Goal: Check status: Check status

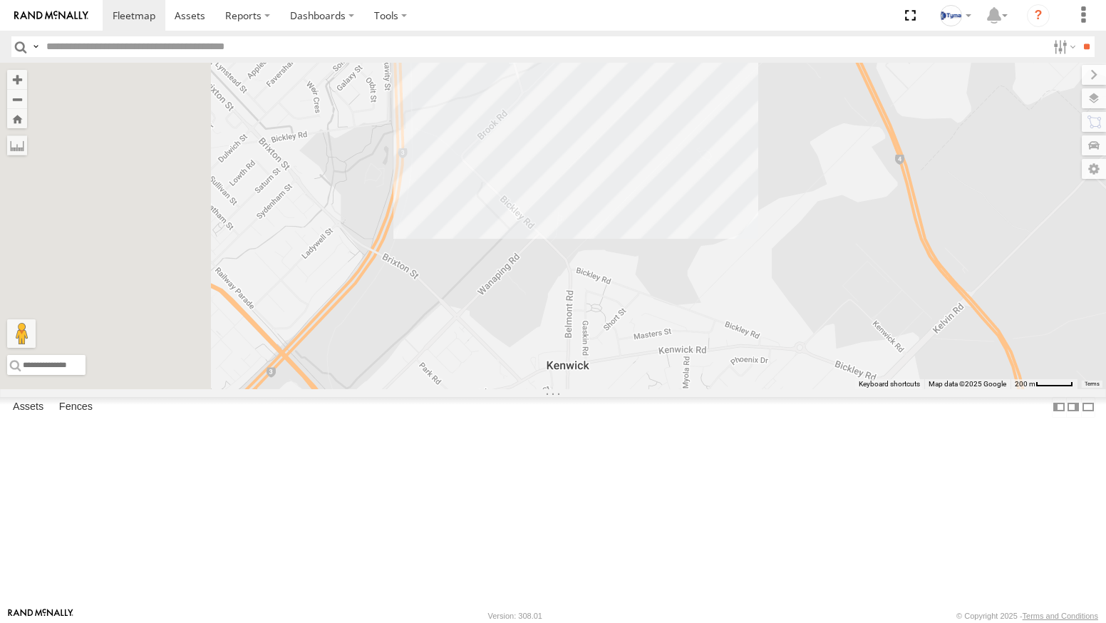
drag, startPoint x: 630, startPoint y: 135, endPoint x: 661, endPoint y: 264, distance: 132.8
click at [661, 264] on div at bounding box center [553, 226] width 1106 height 326
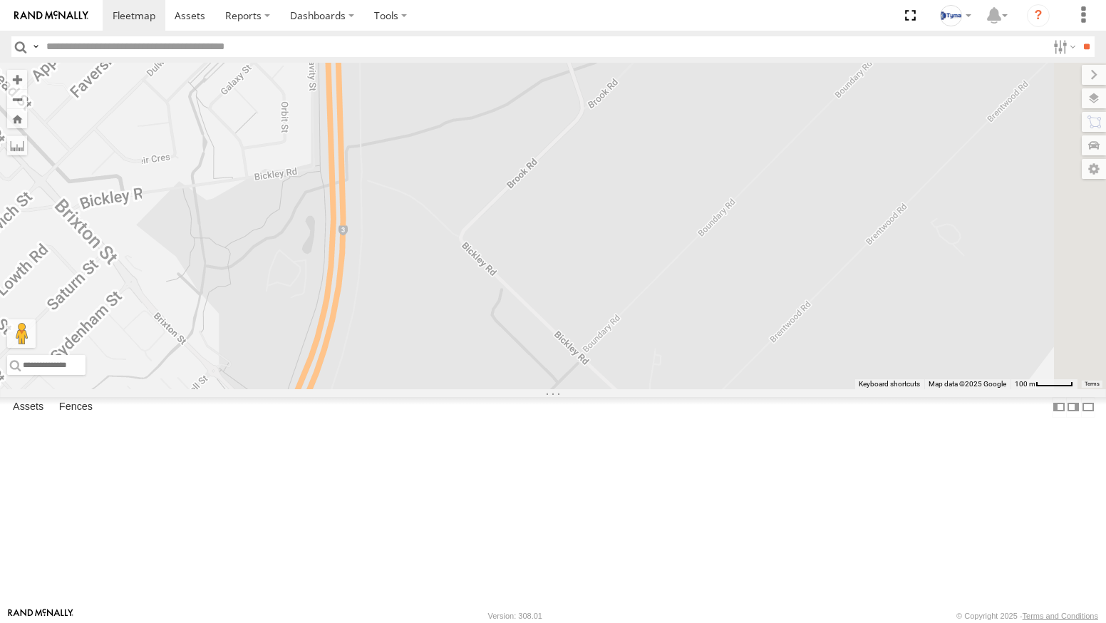
drag, startPoint x: 671, startPoint y: 171, endPoint x: 708, endPoint y: 361, distance: 193.9
click at [710, 351] on div at bounding box center [553, 226] width 1106 height 326
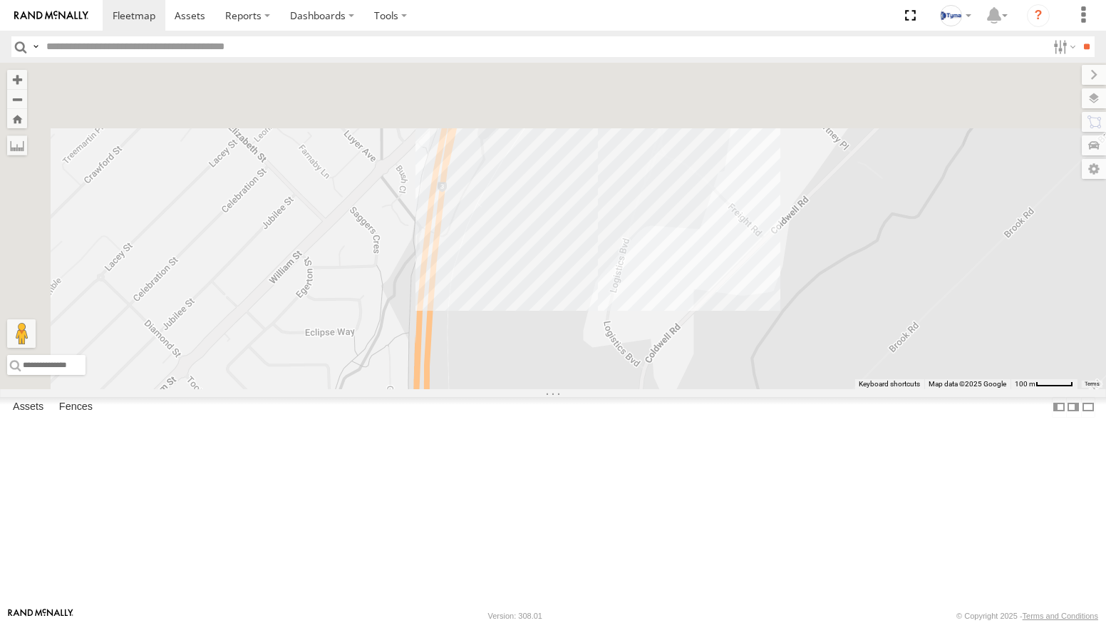
drag, startPoint x: 667, startPoint y: 207, endPoint x: 717, endPoint y: 451, distance: 249.5
click at [717, 389] on div at bounding box center [553, 226] width 1106 height 326
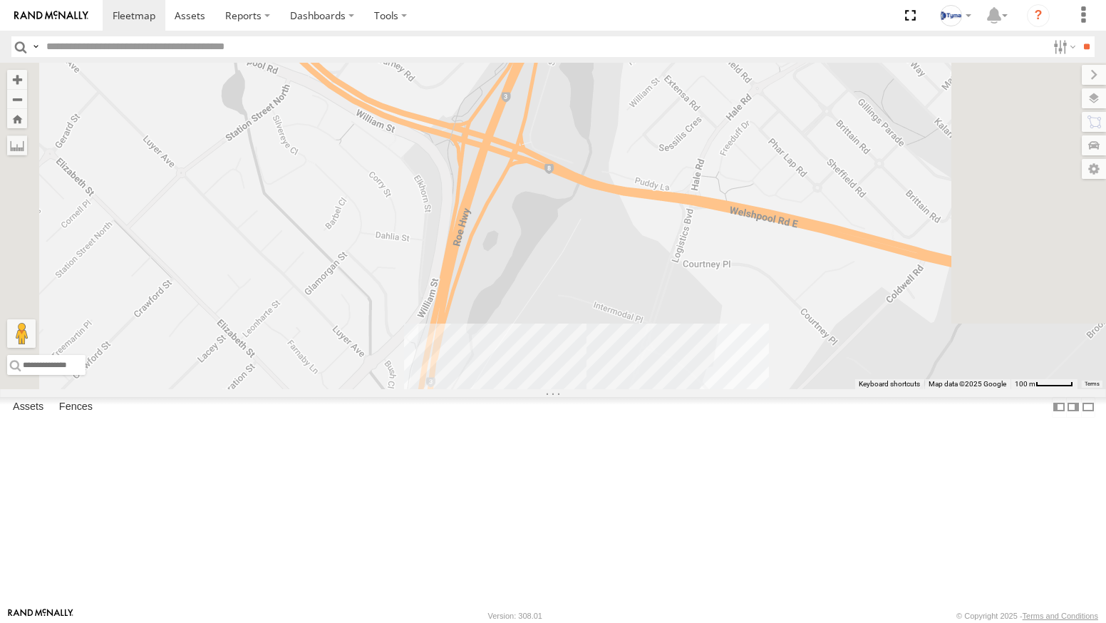
drag, startPoint x: 668, startPoint y: 230, endPoint x: 652, endPoint y: 470, distance: 241.4
click at [649, 389] on div at bounding box center [553, 226] width 1106 height 326
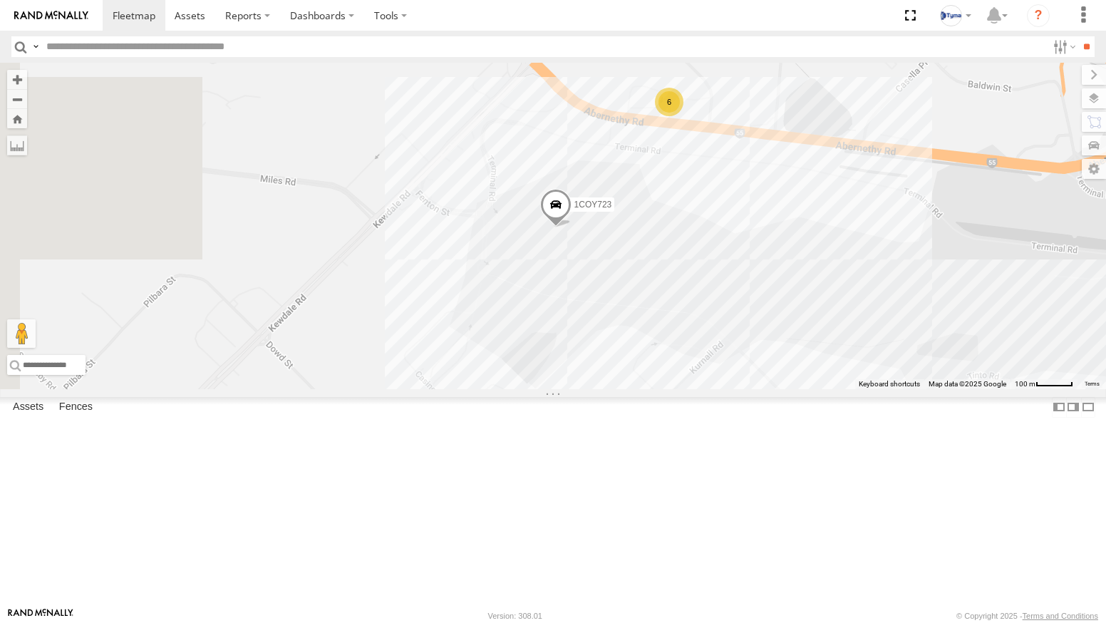
drag, startPoint x: 505, startPoint y: 408, endPoint x: 814, endPoint y: 471, distance: 315.6
click at [814, 389] on div "1COY723 6" at bounding box center [553, 226] width 1106 height 326
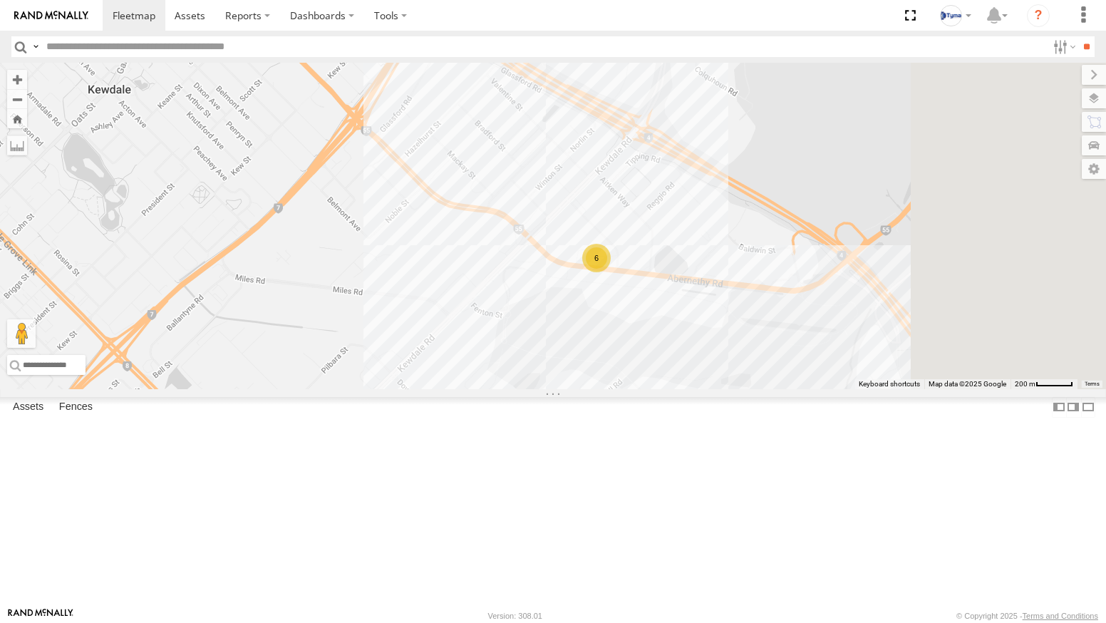
drag, startPoint x: 946, startPoint y: 207, endPoint x: 752, endPoint y: 432, distance: 296.6
click at [768, 389] on div "1COY723 6" at bounding box center [553, 226] width 1106 height 326
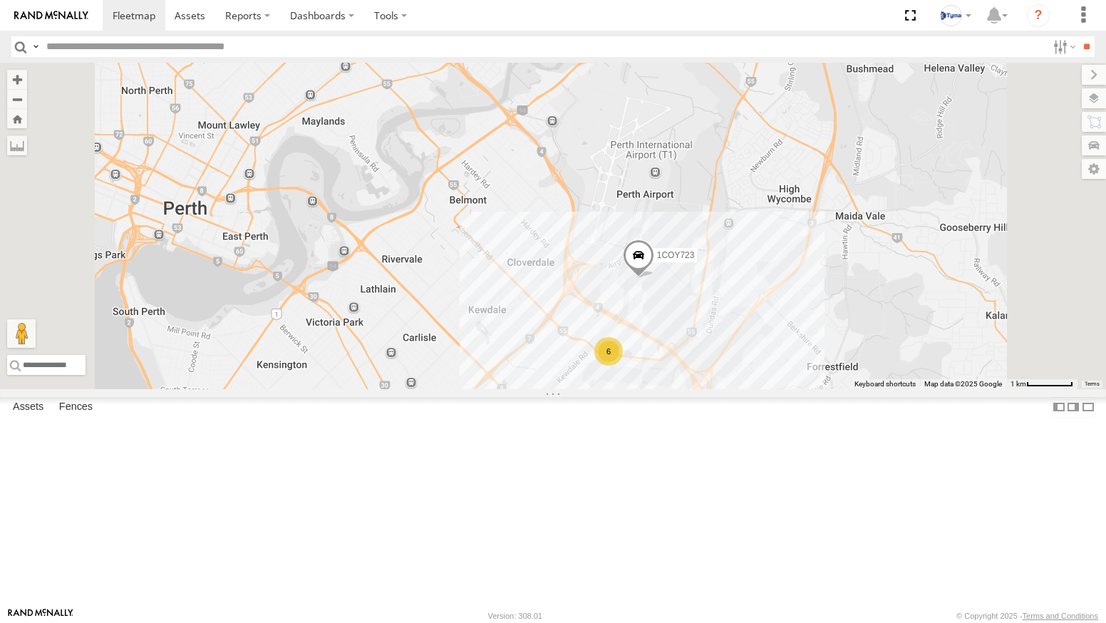
drag, startPoint x: 812, startPoint y: 484, endPoint x: 803, endPoint y: 382, distance: 102.3
click at [805, 386] on div "1COY723 6" at bounding box center [553, 226] width 1106 height 326
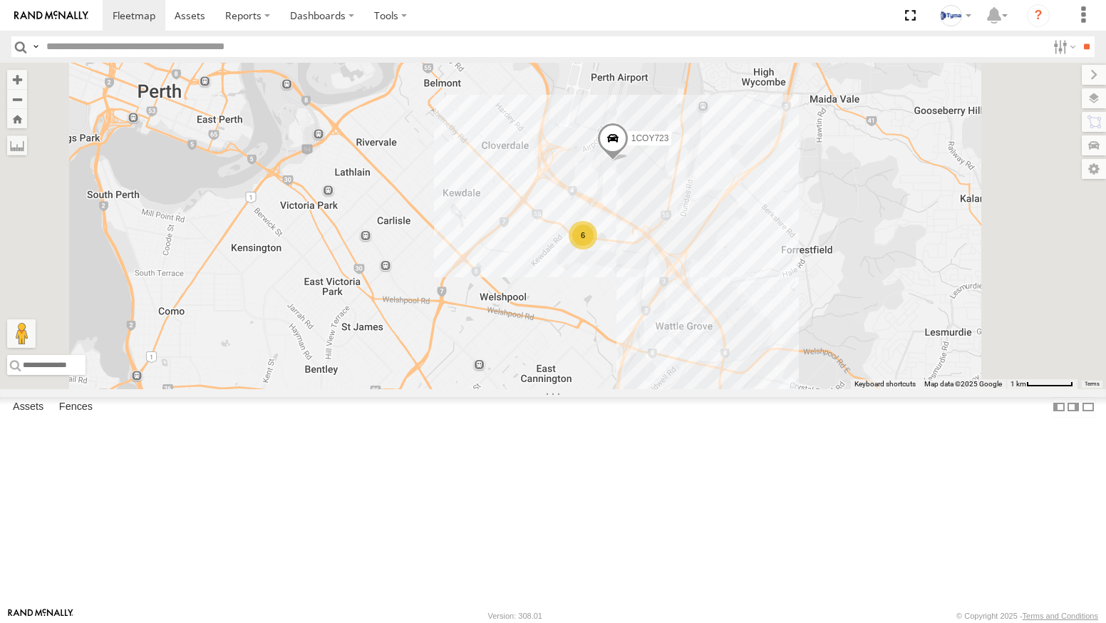
drag, startPoint x: 820, startPoint y: 455, endPoint x: 821, endPoint y: 480, distance: 25.0
click at [821, 389] on div "1COY723 6" at bounding box center [553, 226] width 1106 height 326
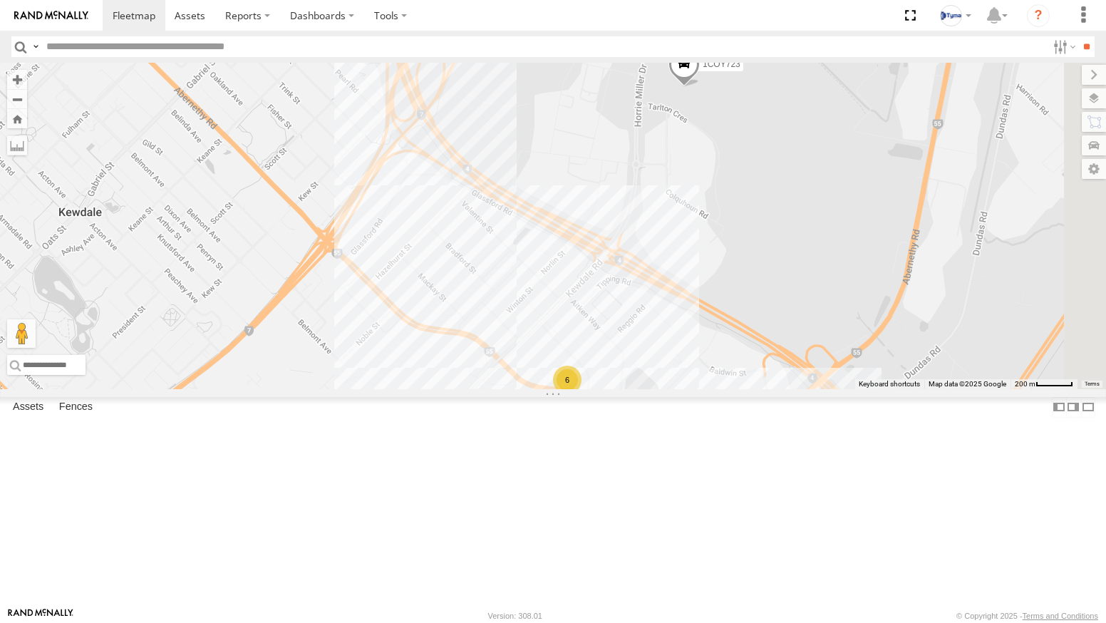
drag, startPoint x: 922, startPoint y: 254, endPoint x: 818, endPoint y: 360, distance: 148.2
click at [820, 359] on div "1COY723 6" at bounding box center [553, 226] width 1106 height 326
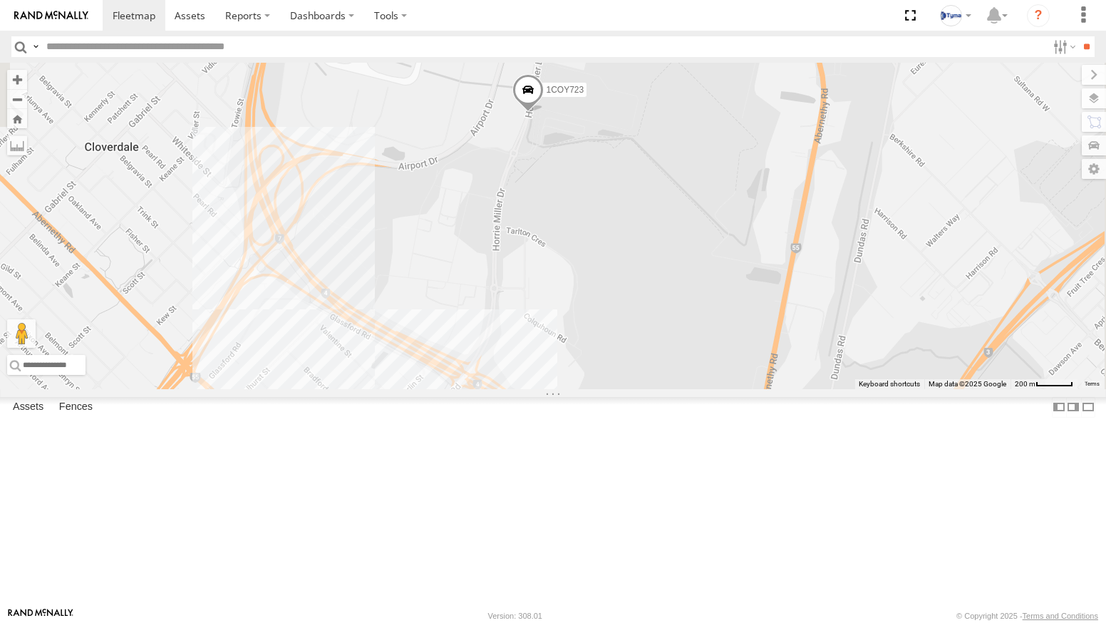
drag, startPoint x: 846, startPoint y: 158, endPoint x: 738, endPoint y: 257, distance: 146.3
click at [738, 257] on div "1COY723 6" at bounding box center [553, 226] width 1106 height 326
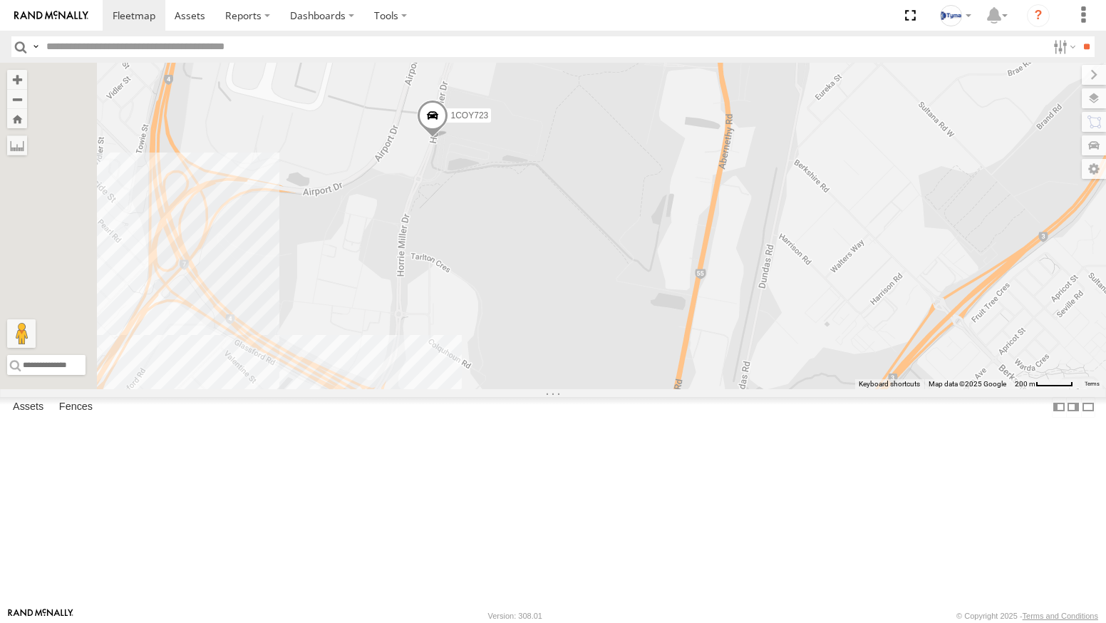
drag, startPoint x: 582, startPoint y: 217, endPoint x: 694, endPoint y: 257, distance: 118.8
click at [694, 257] on div "1COY723 6" at bounding box center [553, 226] width 1106 height 326
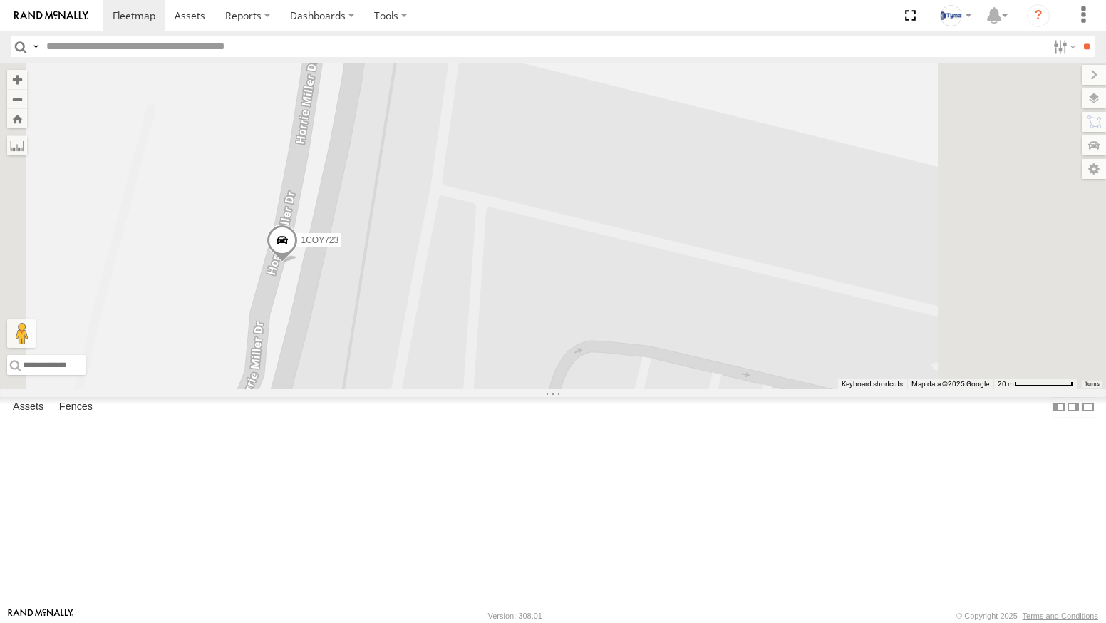
drag, startPoint x: 498, startPoint y: 505, endPoint x: 457, endPoint y: 592, distance: 95.3
click at [57, 23] on link at bounding box center [51, 15] width 103 height 31
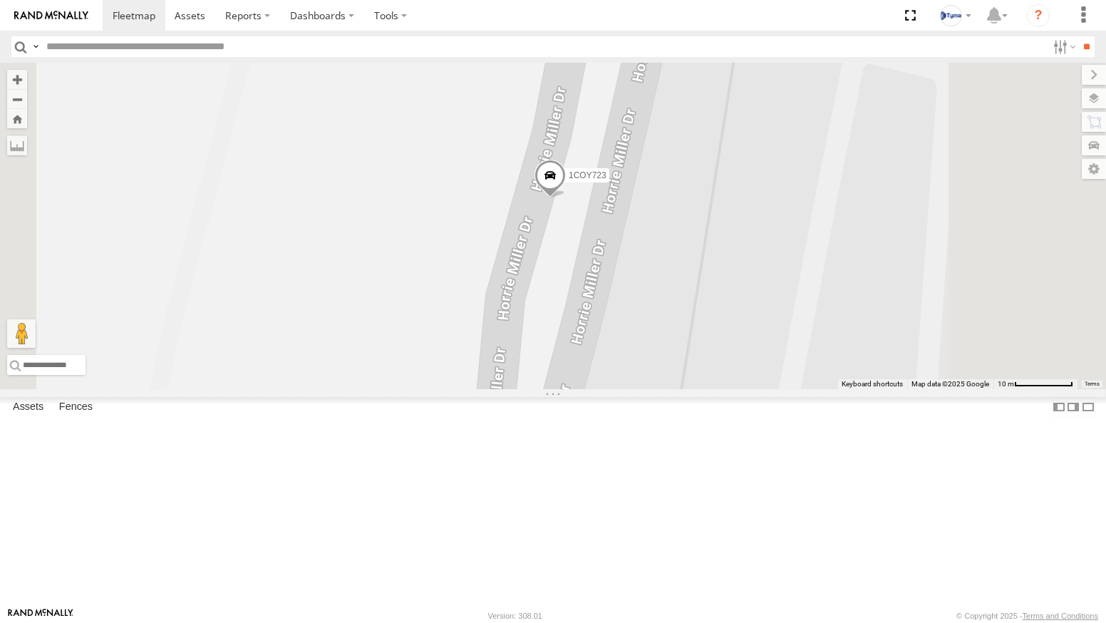
click at [60, 12] on img at bounding box center [51, 16] width 74 height 10
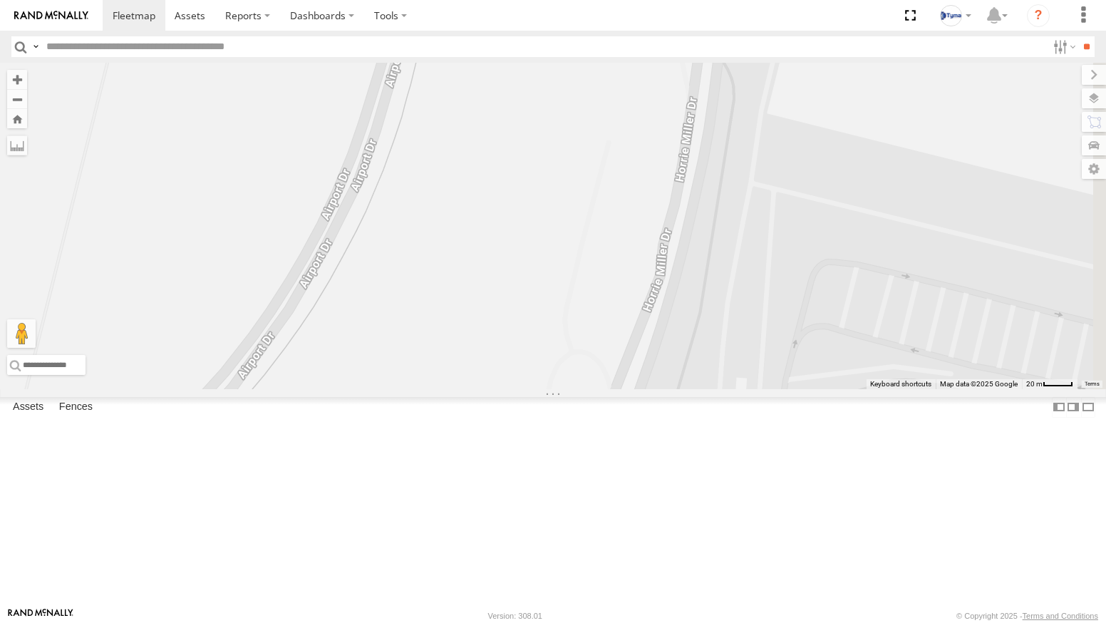
drag, startPoint x: 902, startPoint y: 477, endPoint x: 880, endPoint y: 310, distance: 168.2
click at [879, 315] on div "1COY723" at bounding box center [553, 226] width 1106 height 326
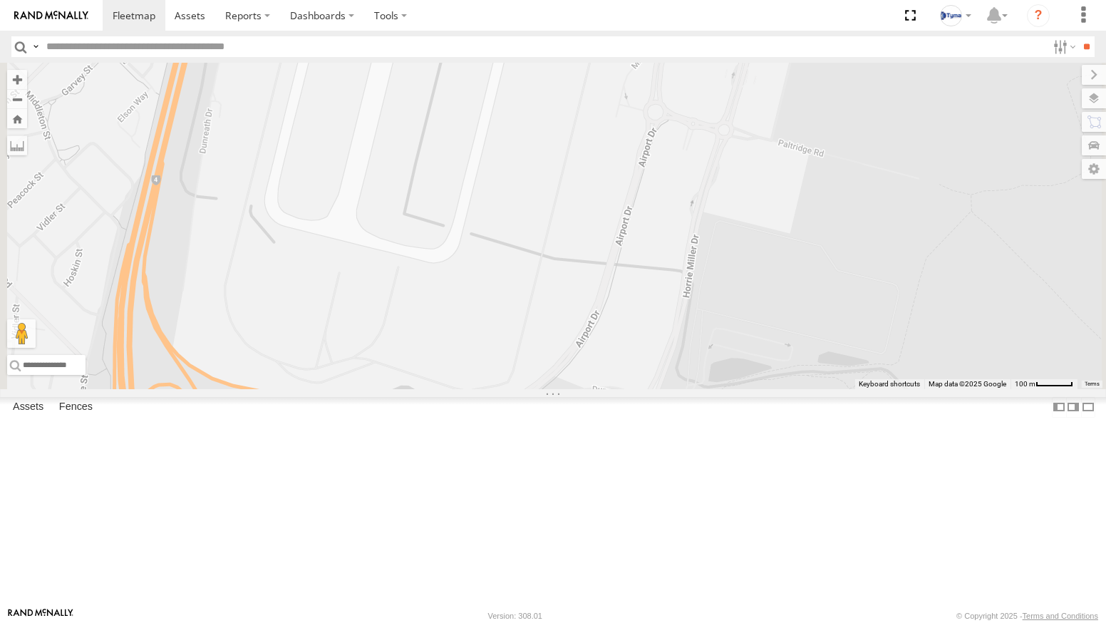
click at [0, 0] on link at bounding box center [0, 0] width 0 height 0
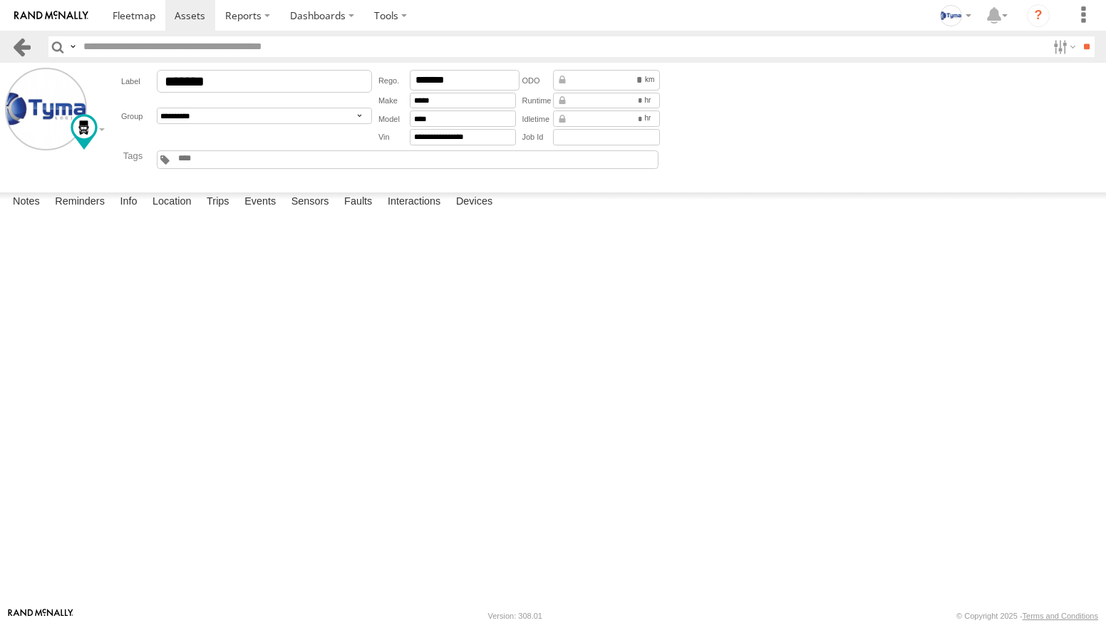
click at [20, 49] on link at bounding box center [21, 46] width 21 height 21
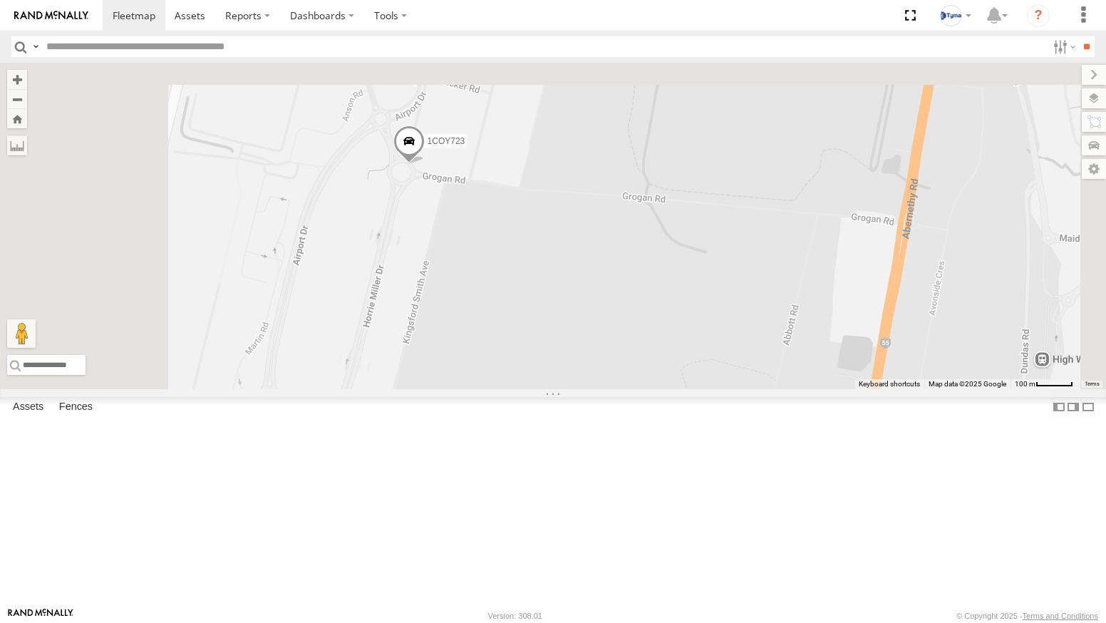
drag, startPoint x: 657, startPoint y: 125, endPoint x: 684, endPoint y: 341, distance: 216.9
click at [684, 341] on div "1COY723" at bounding box center [553, 226] width 1106 height 326
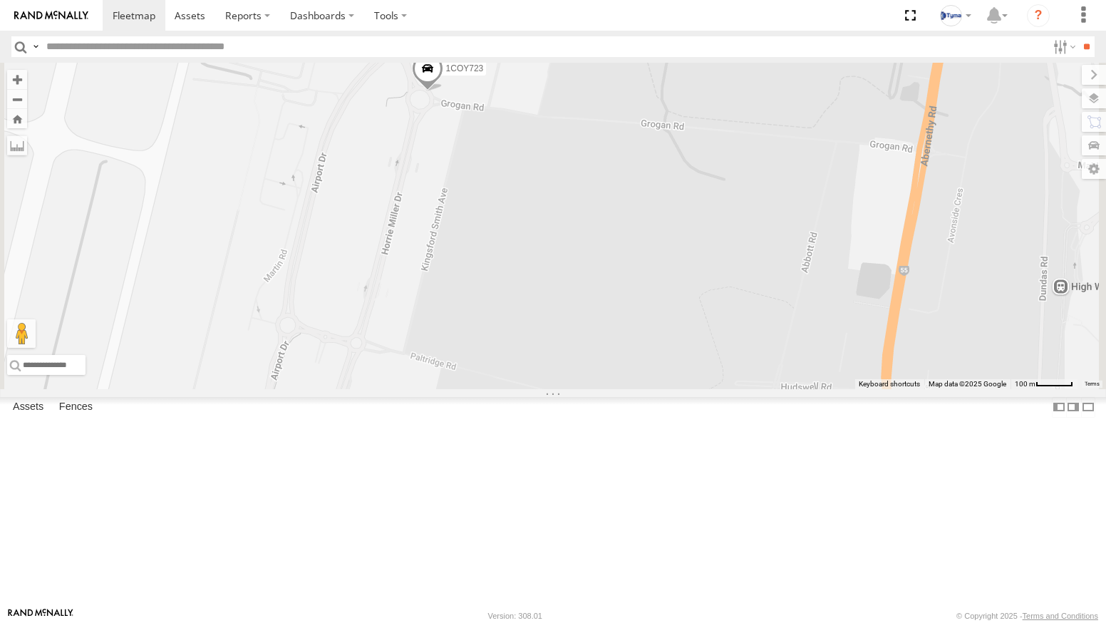
drag, startPoint x: 706, startPoint y: 542, endPoint x: 646, endPoint y: 390, distance: 163.2
click at [646, 389] on div "1COY723" at bounding box center [553, 226] width 1106 height 326
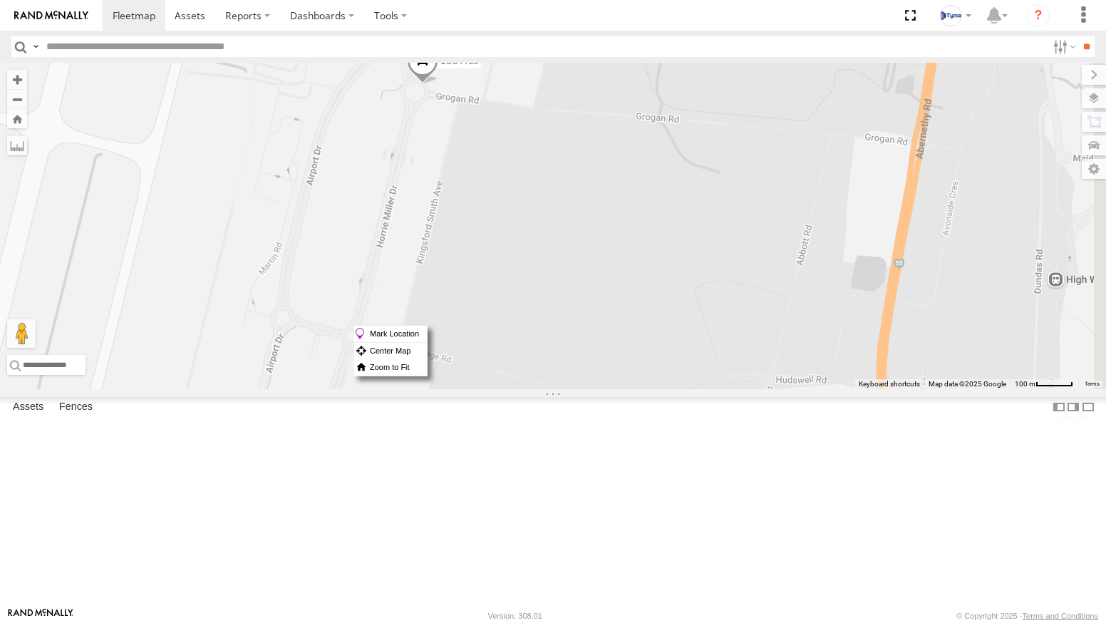
drag, startPoint x: 710, startPoint y: 325, endPoint x: 651, endPoint y: 279, distance: 75.1
click at [651, 279] on div "1COY723" at bounding box center [553, 226] width 1106 height 326
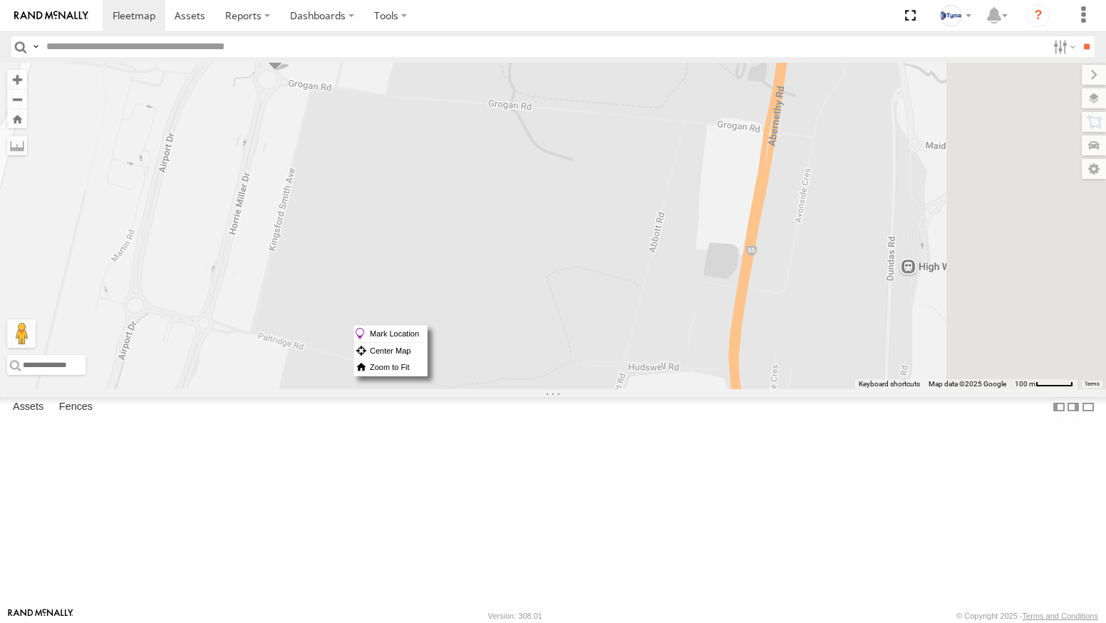
drag, startPoint x: 870, startPoint y: 293, endPoint x: 644, endPoint y: 284, distance: 226.1
click at [644, 284] on div "1COY723" at bounding box center [553, 226] width 1106 height 326
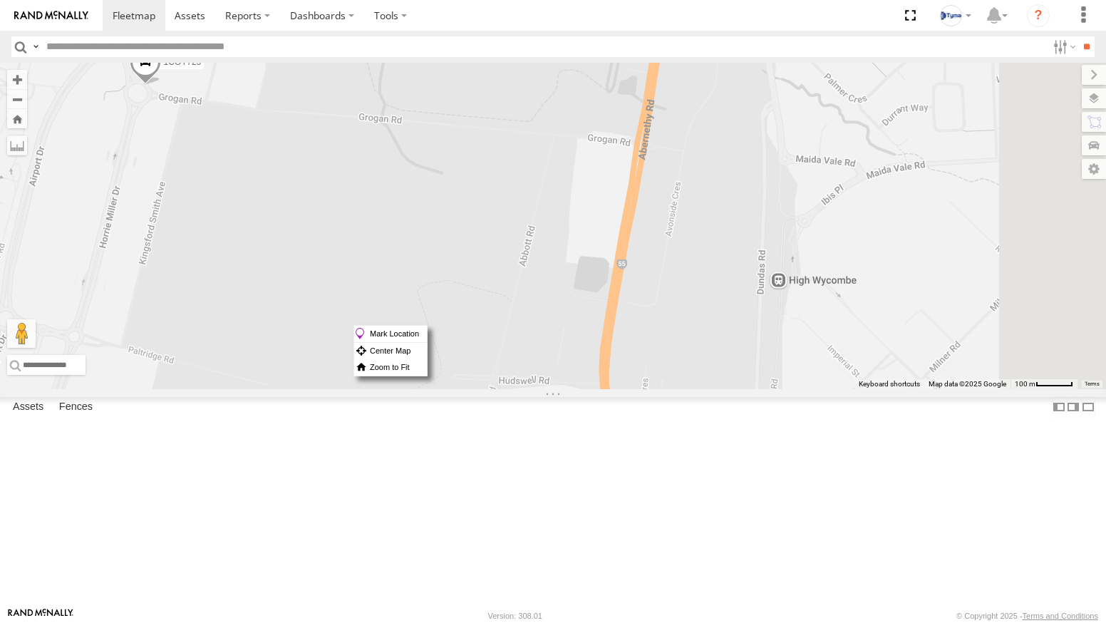
click at [996, 389] on div "1COY723" at bounding box center [553, 226] width 1106 height 326
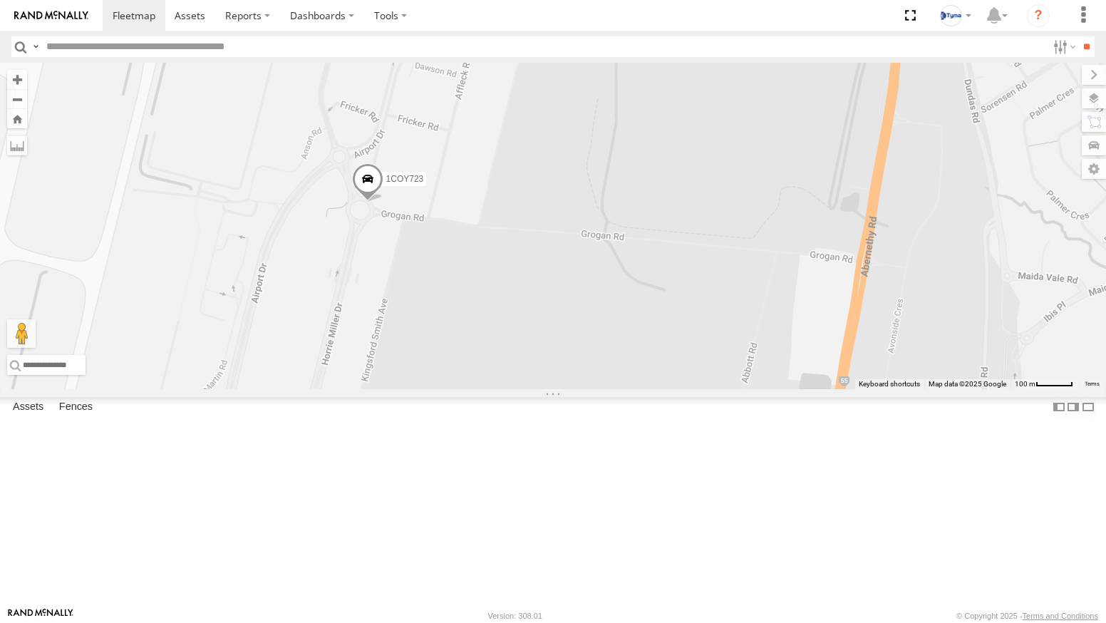
drag, startPoint x: 869, startPoint y: 365, endPoint x: 974, endPoint y: 414, distance: 115.7
click at [974, 389] on div "1COY723" at bounding box center [553, 226] width 1106 height 326
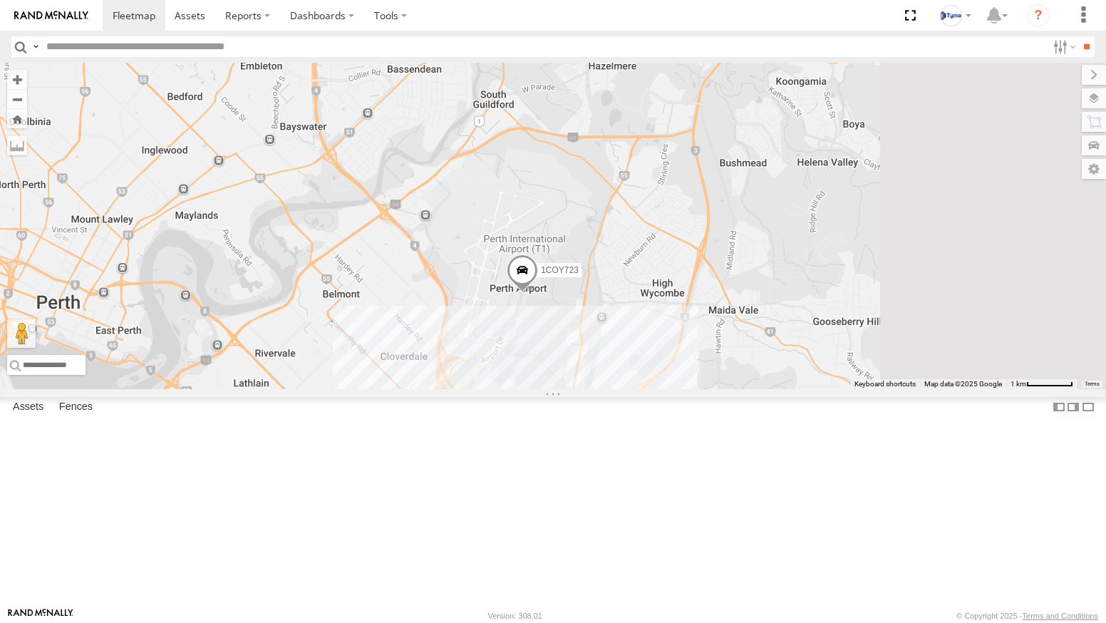
drag, startPoint x: 1044, startPoint y: 418, endPoint x: 834, endPoint y: 392, distance: 211.9
click at [842, 389] on div "1COY723 6" at bounding box center [553, 226] width 1106 height 326
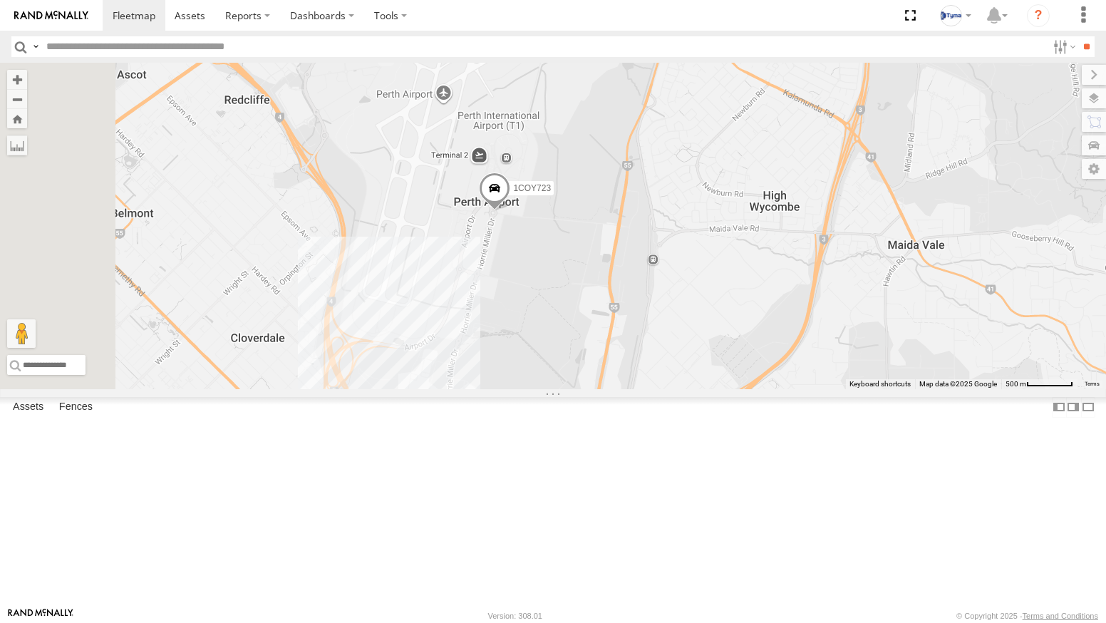
drag, startPoint x: 495, startPoint y: 349, endPoint x: 708, endPoint y: 353, distance: 212.4
click at [708, 353] on div "1COY723 6" at bounding box center [553, 226] width 1106 height 326
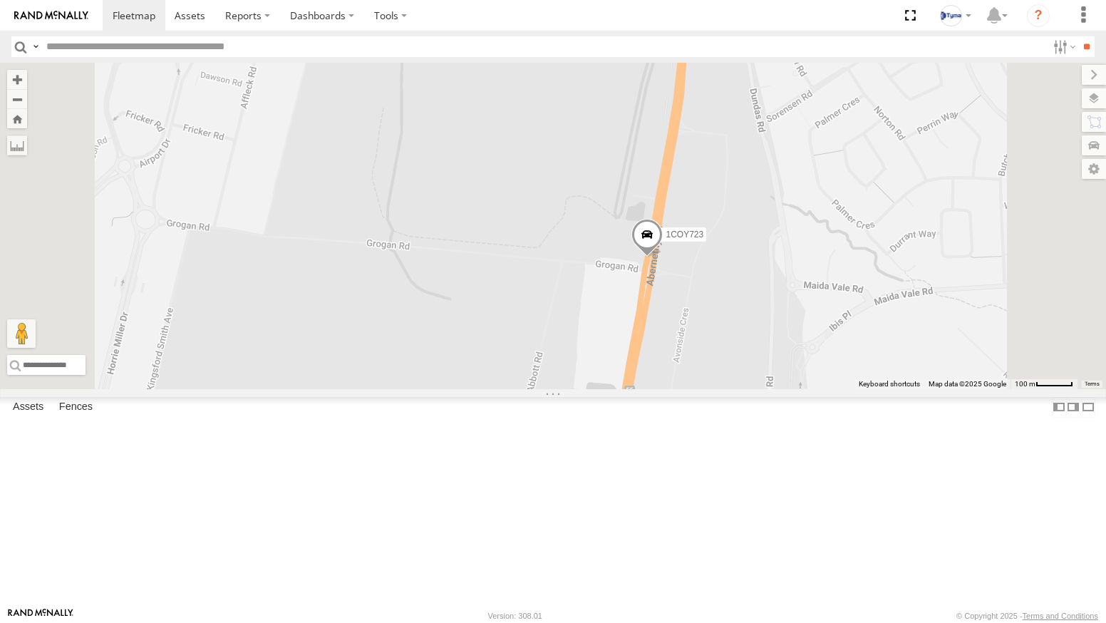
drag, startPoint x: 947, startPoint y: 252, endPoint x: 907, endPoint y: 378, distance: 132.1
click at [912, 378] on div "1COY723" at bounding box center [553, 226] width 1106 height 326
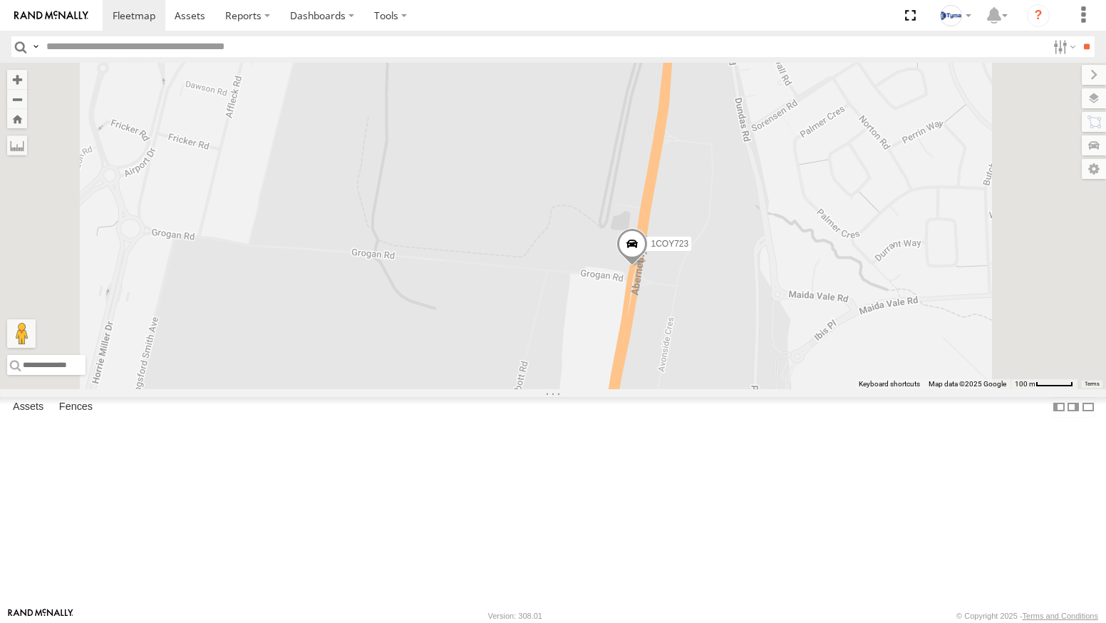
drag, startPoint x: 922, startPoint y: 247, endPoint x: 910, endPoint y: 249, distance: 12.4
click at [910, 251] on div "1COY723" at bounding box center [553, 226] width 1106 height 326
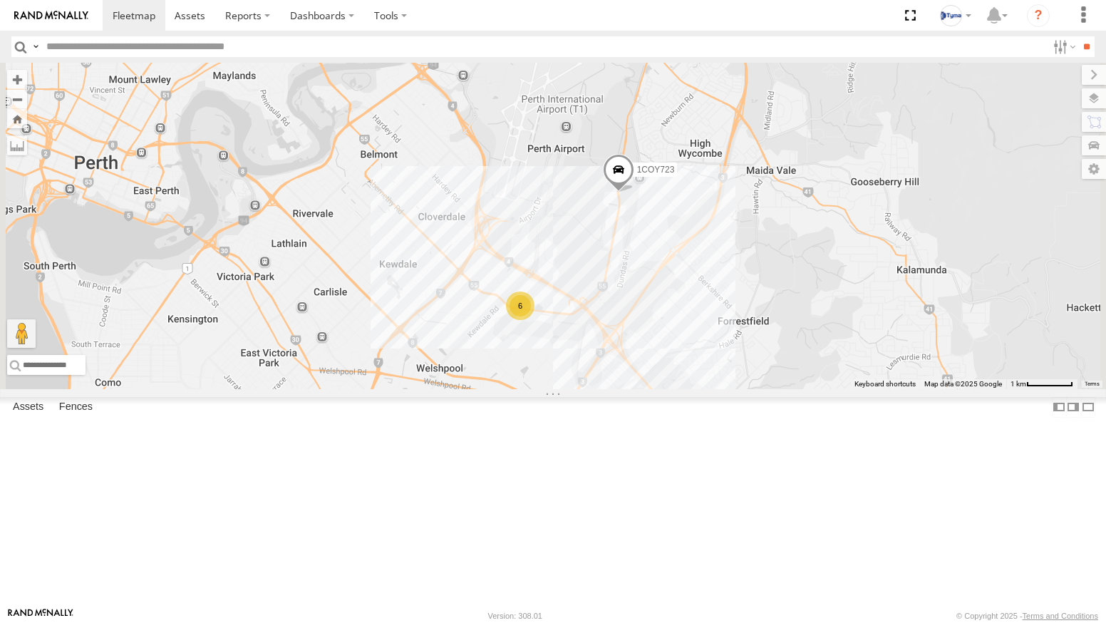
drag, startPoint x: 844, startPoint y: 337, endPoint x: 855, endPoint y: 260, distance: 77.8
click at [855, 262] on div "1COY723 6" at bounding box center [553, 226] width 1106 height 326
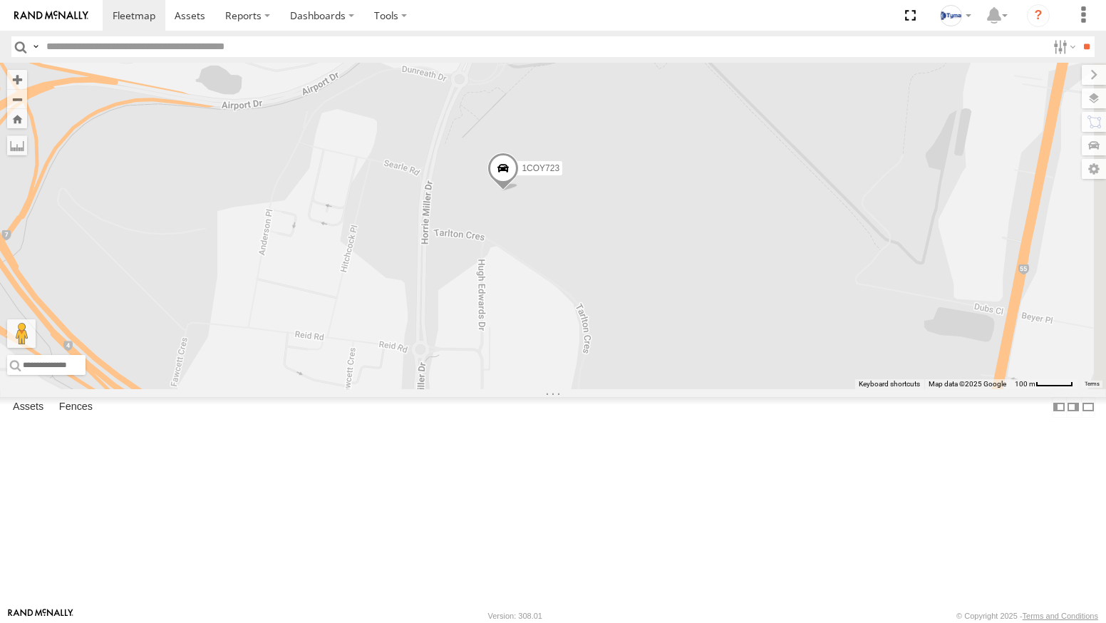
drag, startPoint x: 634, startPoint y: 163, endPoint x: 706, endPoint y: 341, distance: 192.2
click at [706, 341] on div "1COY723" at bounding box center [553, 226] width 1106 height 326
